Goal: Task Accomplishment & Management: Complete application form

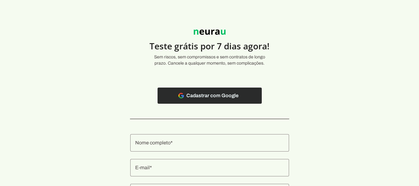
click at [202, 99] on span at bounding box center [210, 95] width 104 height 15
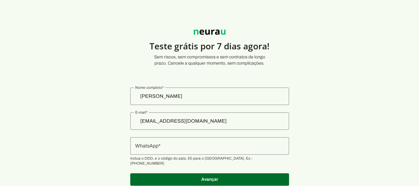
click at [199, 150] on input "WhatsApp" at bounding box center [209, 145] width 149 height 7
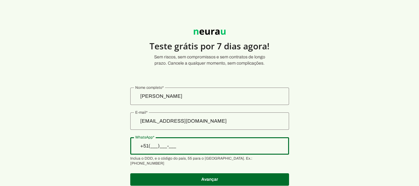
type input "+5__-___-____"
type input "+55 (51) 9 2000-7727"
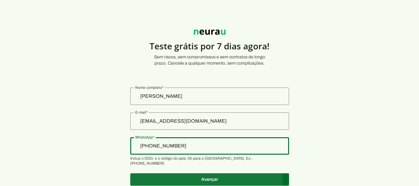
type md-outlined-text-field "+55 (51) 9 2000-7727"
click at [214, 174] on span at bounding box center [209, 179] width 159 height 15
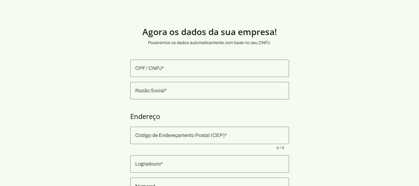
click at [224, 65] on input "CPF / CNPJ" at bounding box center [209, 68] width 149 height 7
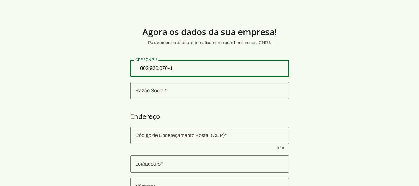
type input "002.926.070-16"
type md-outlined-text-field "002.926.070-16"
click at [187, 92] on input "Razão Social" at bounding box center [209, 90] width 149 height 7
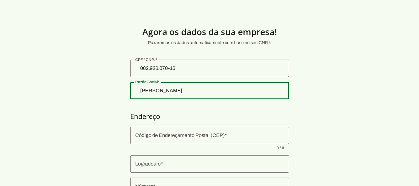
type input "Eliane Fraga da Silva"
type md-outlined-text-field "Eliane Fraga da Silva"
click at [173, 135] on input "Código de Endereçamento Postal (CEP)" at bounding box center [209, 135] width 149 height 7
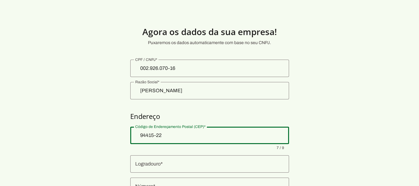
type input "94415-220"
type md-outlined-text-field "94415-220"
click at [175, 163] on input "Logradouro" at bounding box center [209, 163] width 149 height 7
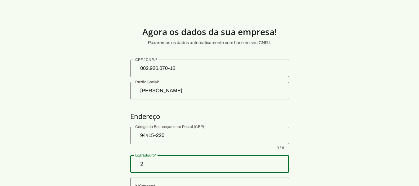
type input "2"
type md-outlined-text-field "2"
type input "Tarumã"
type input "Viamão"
type input "RS"
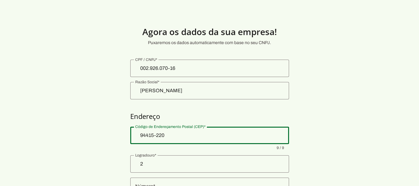
click at [149, 161] on input "2" at bounding box center [209, 163] width 149 height 7
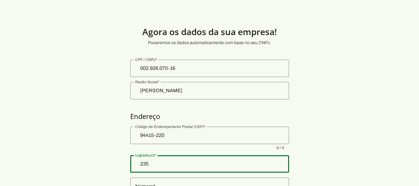
type input "235"
type md-outlined-text-field "235"
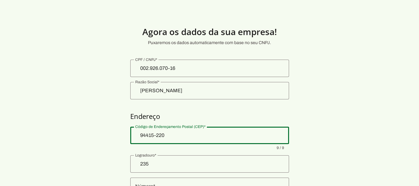
scroll to position [62, 0]
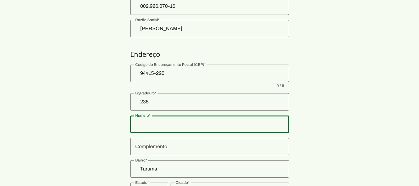
click at [151, 126] on input "Número" at bounding box center [209, 123] width 149 height 7
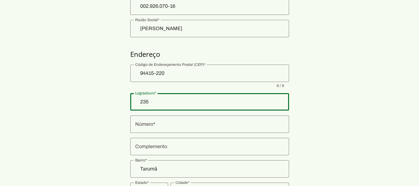
drag, startPoint x: 151, startPoint y: 103, endPoint x: 129, endPoint y: 102, distance: 22.0
click at [129, 102] on section "Agora os dados da sua empresa! Puxaremos os dados automaticamente com base no s…" at bounding box center [209, 87] width 419 height 269
click at [149, 104] on input "235" at bounding box center [209, 101] width 149 height 7
type input "2"
type input "R"
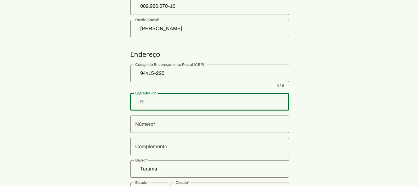
type md-outlined-text-field "R"
click at [149, 104] on input "R" at bounding box center [209, 101] width 149 height 7
type input "Rua"
type md-outlined-text-field "Rua"
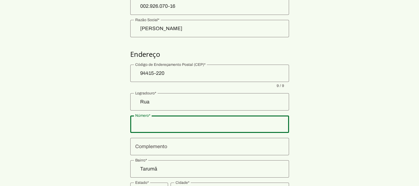
click at [155, 129] on div at bounding box center [209, 123] width 159 height 17
click at [155, 124] on input "Número" at bounding box center [209, 123] width 149 height 7
click at [148, 103] on input "Rua" at bounding box center [209, 101] width 149 height 7
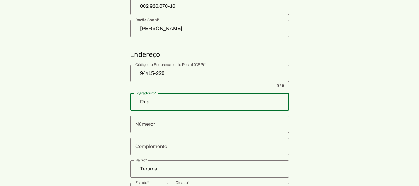
drag, startPoint x: 142, startPoint y: 101, endPoint x: 133, endPoint y: 101, distance: 10.0
click at [133, 101] on div "Rua" at bounding box center [209, 101] width 159 height 17
click at [148, 100] on input "Rua" at bounding box center [209, 101] width 149 height 7
type input "Rua Correio Rural"
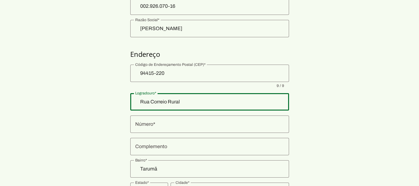
type md-outlined-text-field "Rua Correio Rural"
click at [156, 126] on input "Número" at bounding box center [209, 123] width 149 height 7
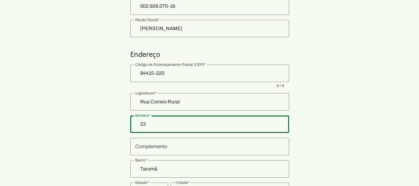
type input "235"
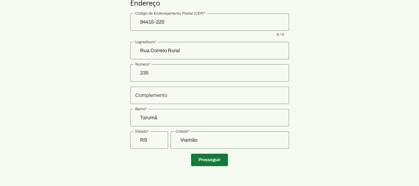
click at [219, 160] on span at bounding box center [209, 159] width 37 height 15
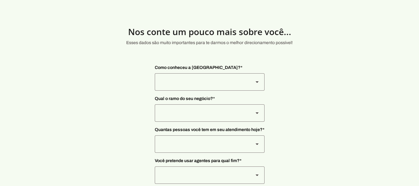
click at [227, 81] on div at bounding box center [202, 81] width 94 height 17
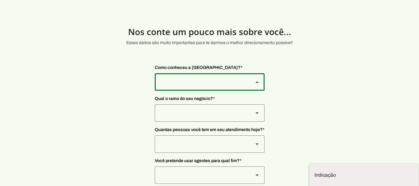
scroll to position [31, 0]
click at [0, 0] on slot "Eventos" at bounding box center [0, 0] width 0 height 0
type md-outlined-select "8GHWlylfj8zlxHFsTMoj"
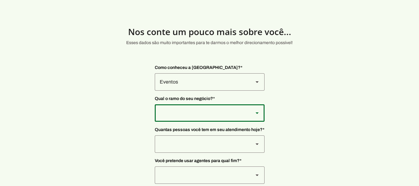
click at [206, 115] on div at bounding box center [202, 112] width 94 height 17
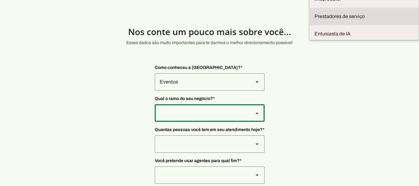
click at [315, 20] on slot at bounding box center [364, 16] width 99 height 7
type md-outlined-select "L7c3Qm59DPDoD5qFBh3Y"
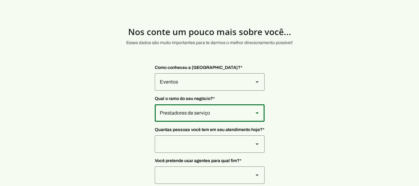
scroll to position [31, 0]
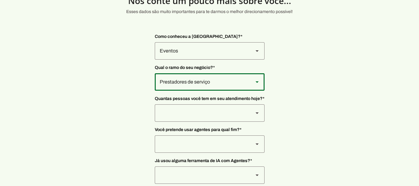
click at [190, 114] on div at bounding box center [202, 112] width 94 height 17
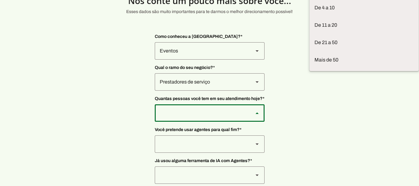
click at [0, 0] on slot "De 0 a 3" at bounding box center [0, 0] width 0 height 0
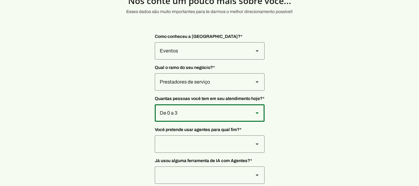
click at [244, 114] on div "De 0 a 3" at bounding box center [202, 112] width 94 height 17
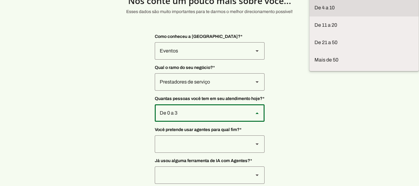
click at [315, 11] on slot at bounding box center [364, 7] width 99 height 7
type md-outlined-select "FOzKi9x0vVjVX6xa4f60"
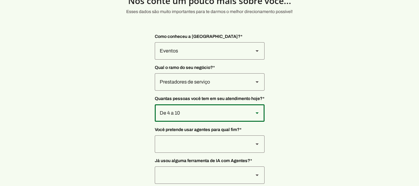
scroll to position [61, 0]
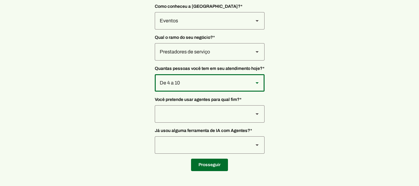
click at [232, 112] on div at bounding box center [202, 113] width 94 height 17
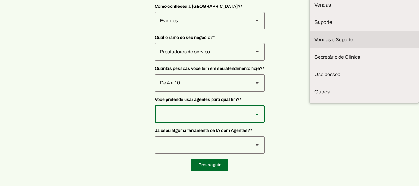
scroll to position [0, 0]
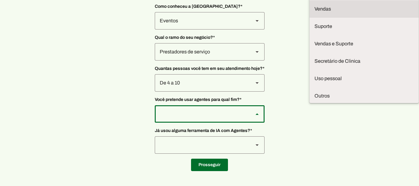
click at [315, 13] on slot at bounding box center [364, 8] width 99 height 7
type md-outlined-select "F7ie3OCOKWbmhu0VXrjC"
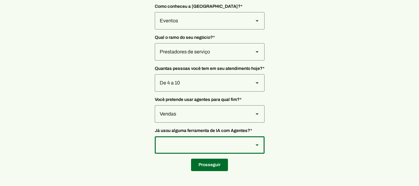
click at [220, 145] on div at bounding box center [202, 144] width 94 height 17
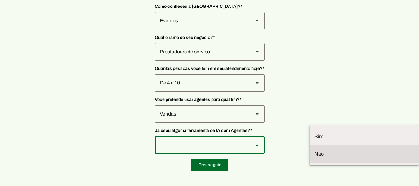
click at [315, 150] on slot at bounding box center [364, 153] width 99 height 7
type md-outlined-select "YJTivUP5LYteilvK0BaA"
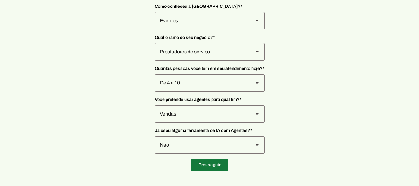
click at [210, 164] on span at bounding box center [209, 164] width 37 height 15
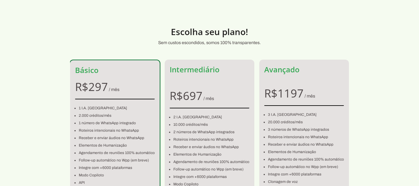
scroll to position [61, 0]
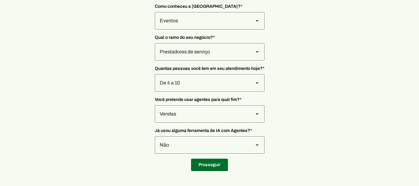
click at [193, 113] on div "Vendas" at bounding box center [202, 113] width 94 height 17
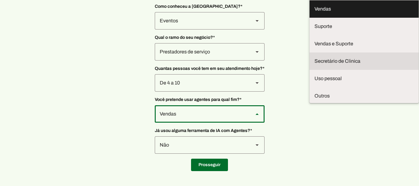
click at [0, 0] on slot "Secretário de Clinica" at bounding box center [0, 0] width 0 height 0
type md-outlined-select "jhpZzhB7z5SzQnvZD2gM"
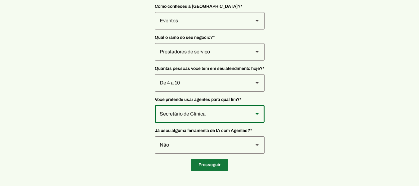
click at [202, 166] on span at bounding box center [209, 164] width 37 height 15
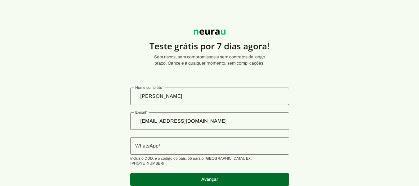
click at [182, 147] on input "WhatsApp" at bounding box center [209, 145] width 149 height 7
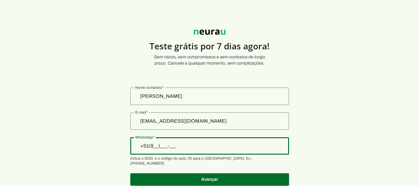
type input "+51(___)___-___"
type md-outlined-text-field "+51(___)___-___"
